Goal: Find specific page/section: Find specific page/section

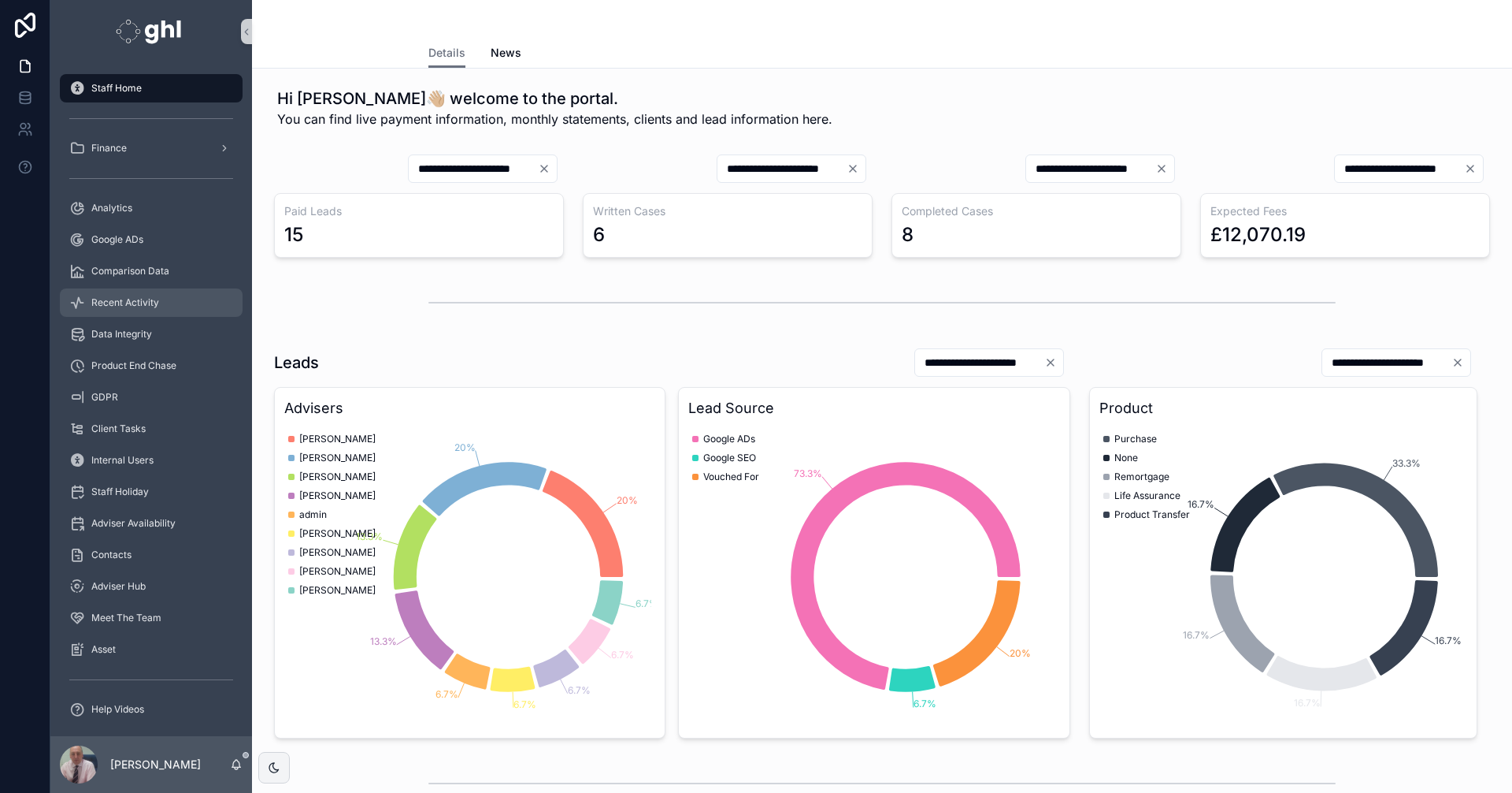
click at [118, 300] on span "Recent Activity" at bounding box center [125, 303] width 68 height 13
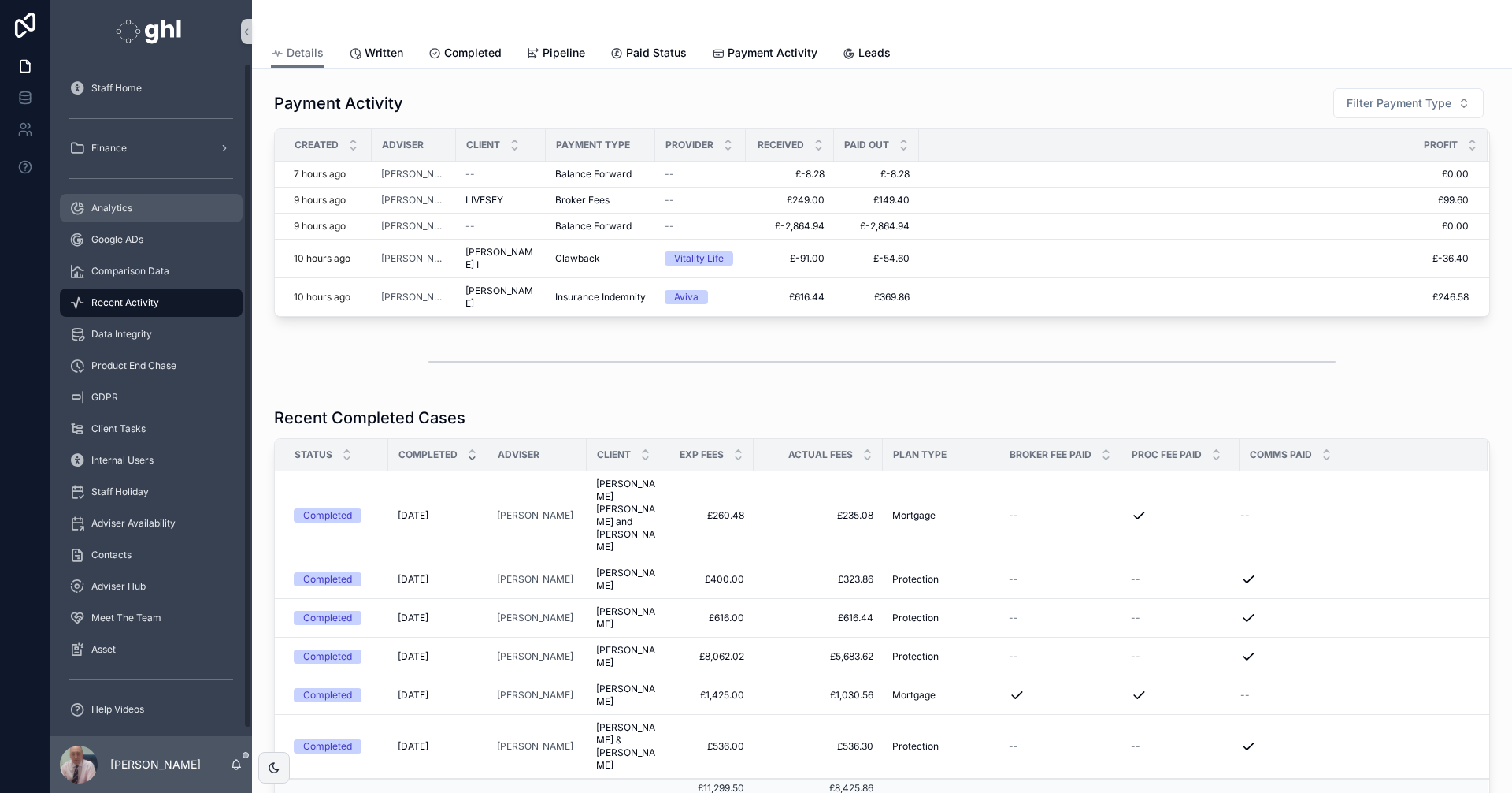
drag, startPoint x: 115, startPoint y: 209, endPoint x: 144, endPoint y: 202, distance: 29.8
click at [115, 209] on span "Analytics" at bounding box center [112, 209] width 41 height 13
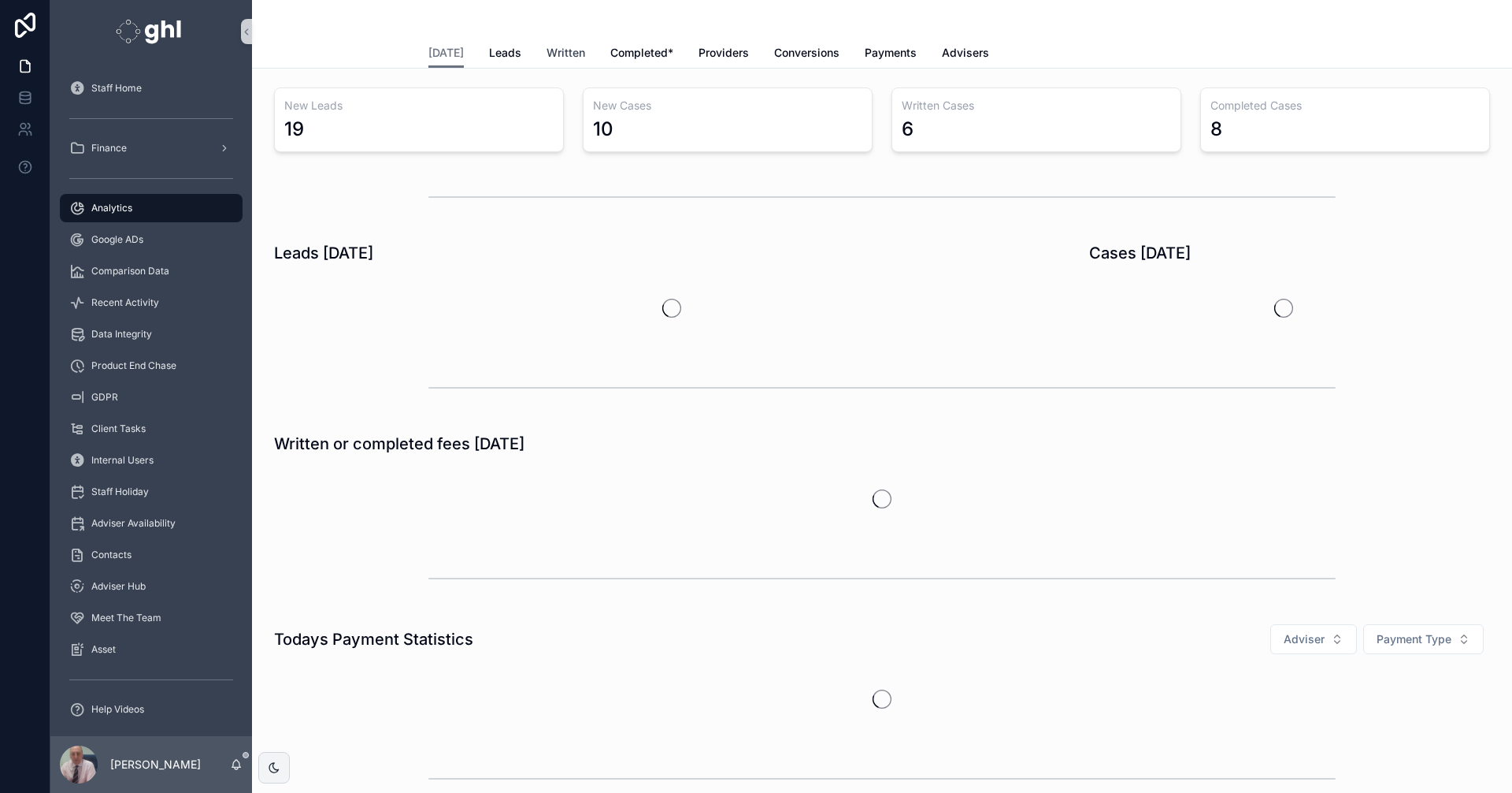
click at [561, 52] on span "Written" at bounding box center [566, 52] width 38 height 16
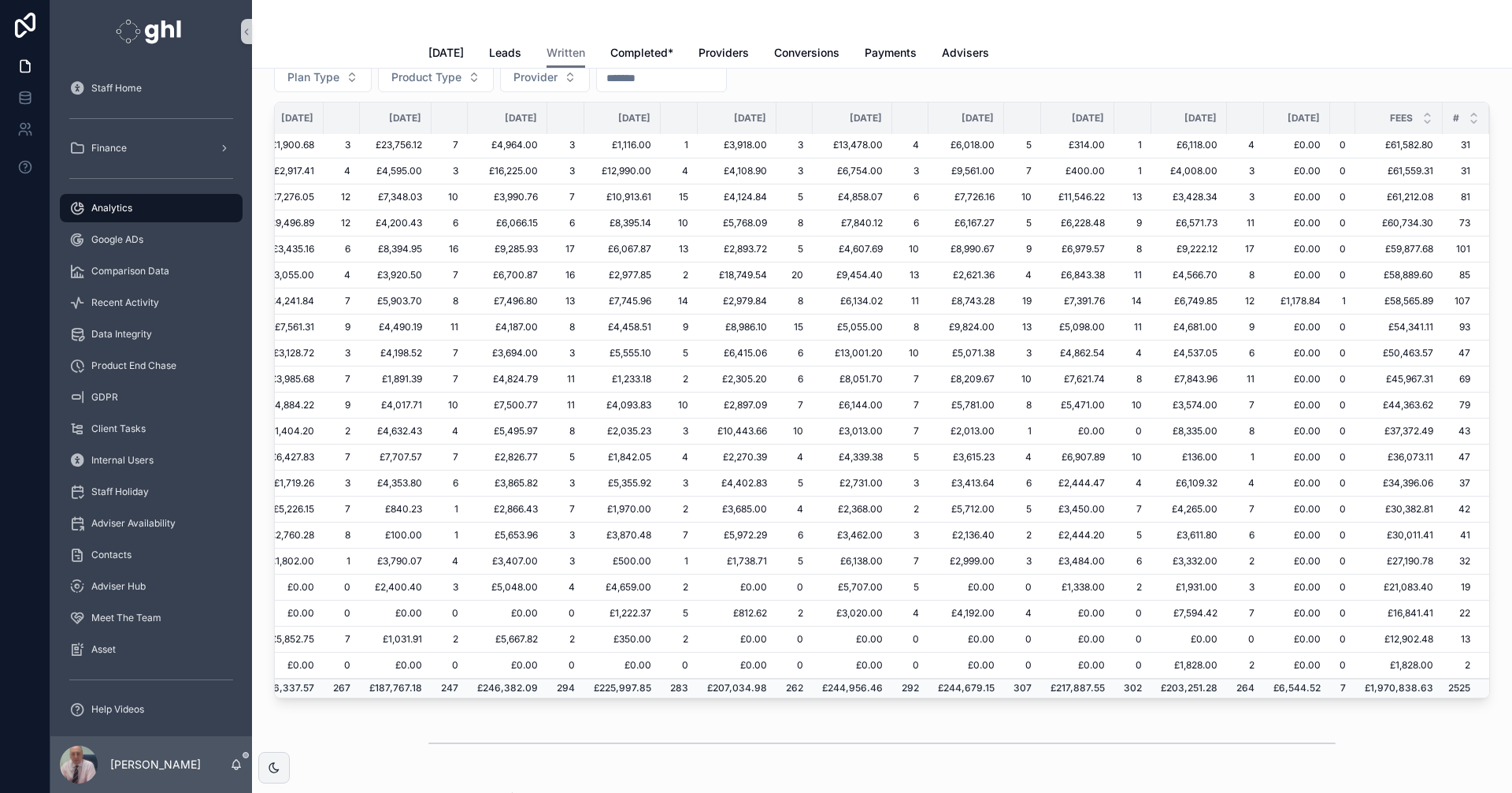
scroll to position [326, 272]
